Goal: Find specific page/section: Find specific page/section

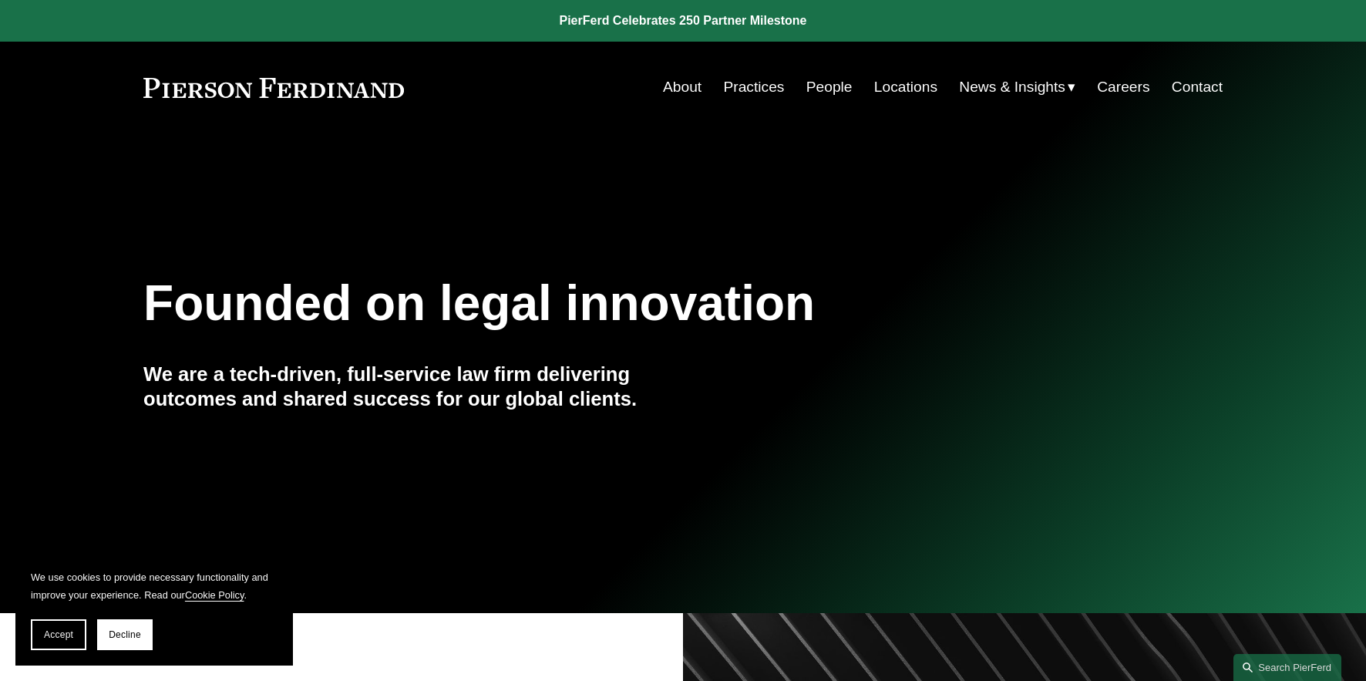
click at [839, 83] on link "People" at bounding box center [829, 86] width 46 height 29
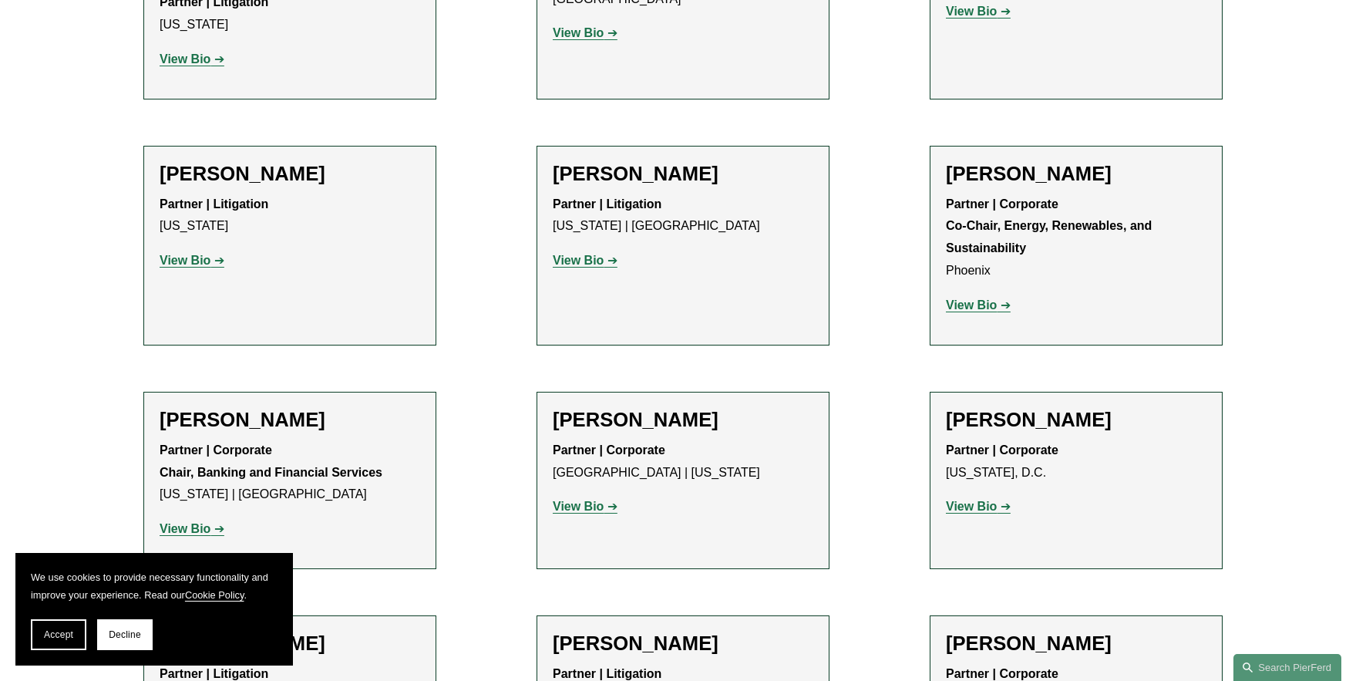
scroll to position [4968, 0]
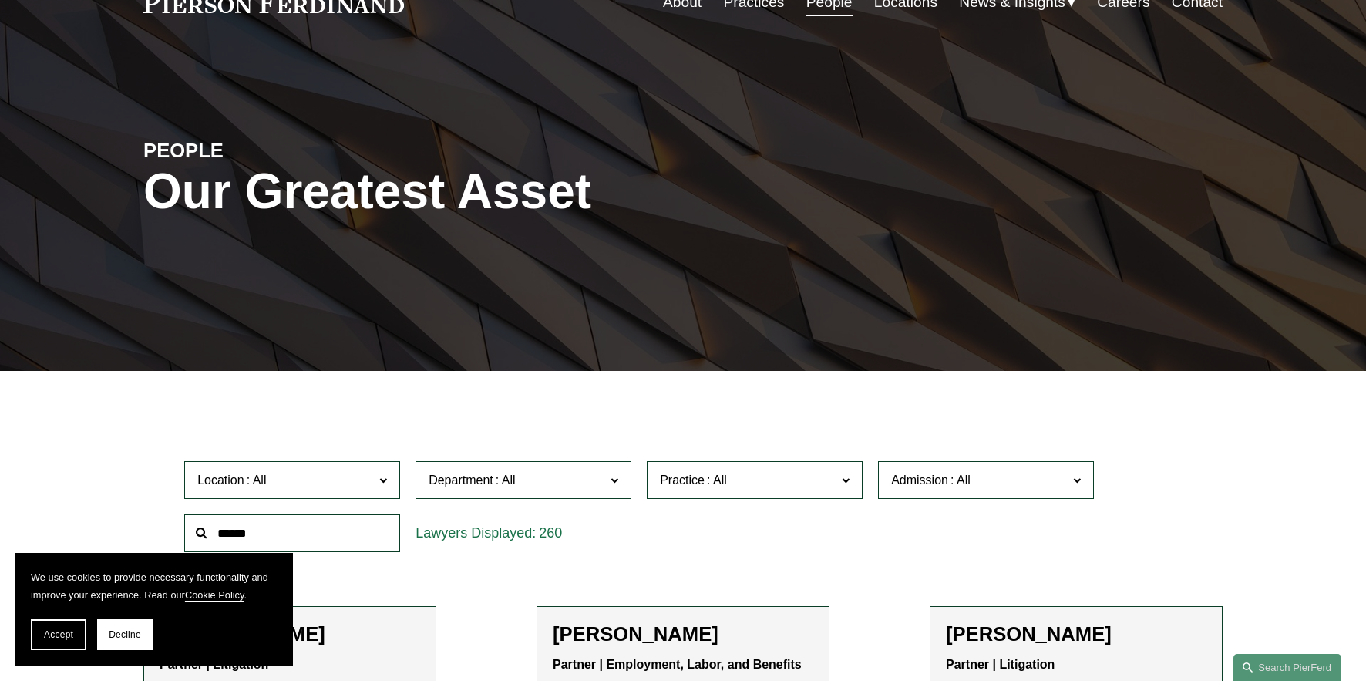
scroll to position [0, 0]
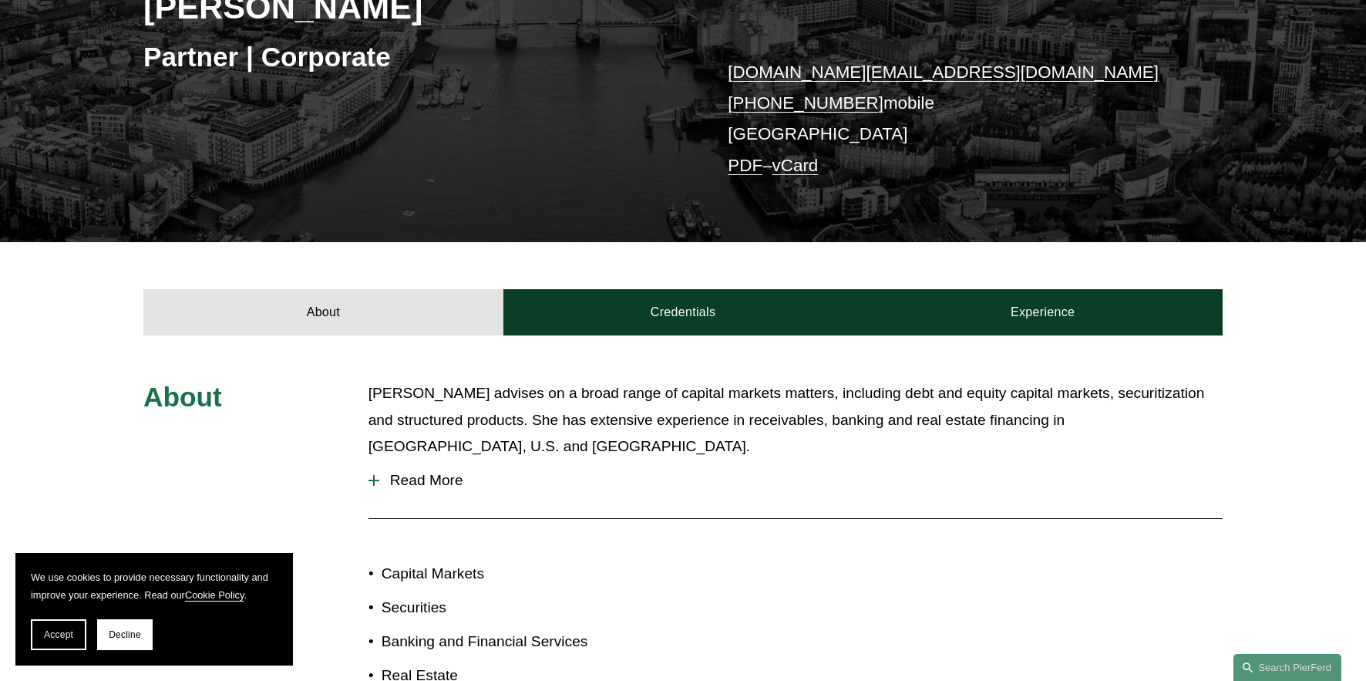
scroll to position [307, 0]
